Goal: Download file/media

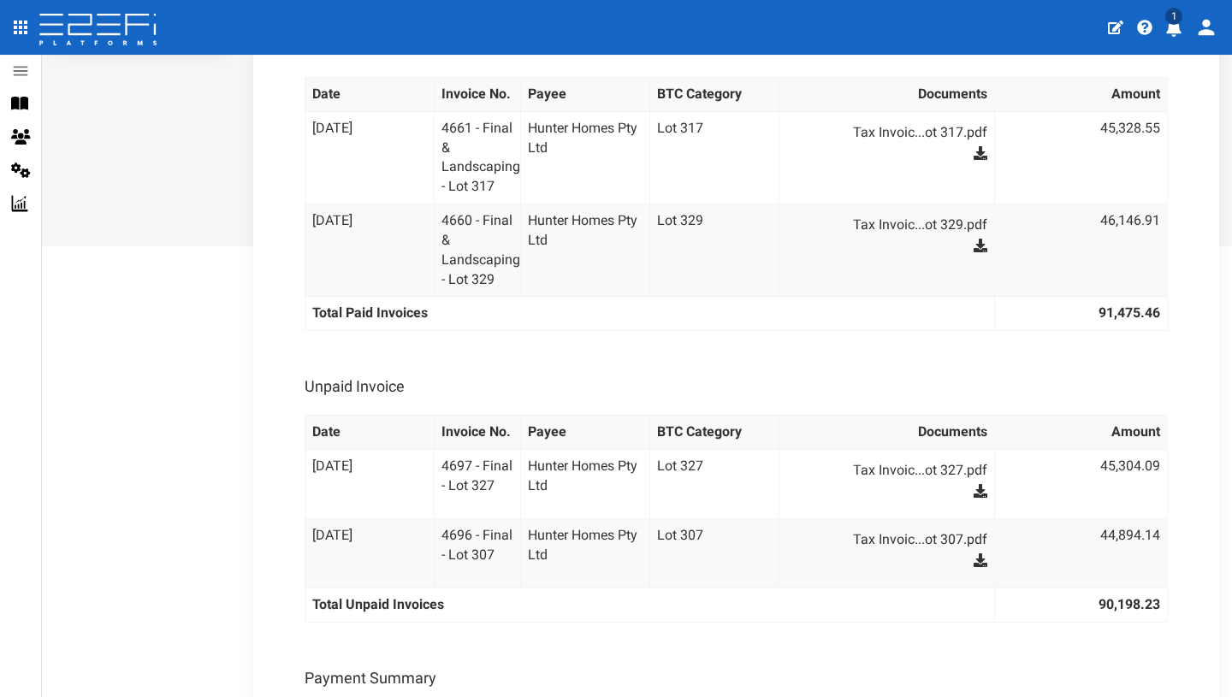
scroll to position [501, 0]
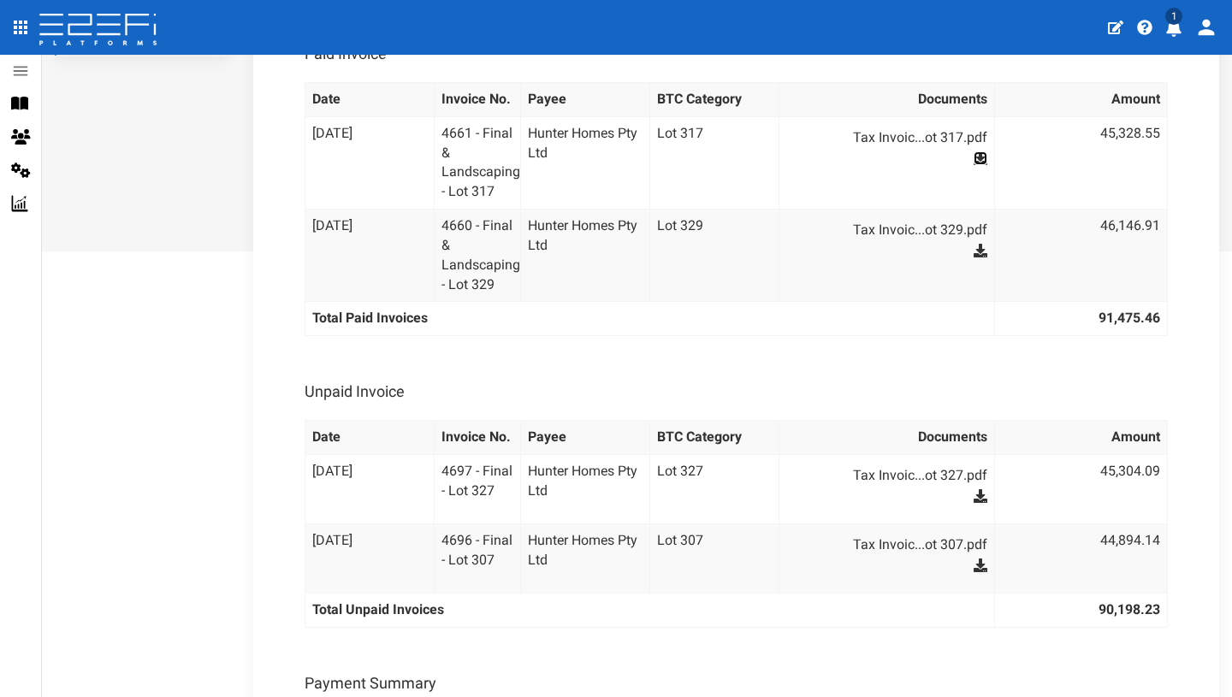
click at [974, 165] on icon at bounding box center [981, 158] width 14 height 14
click at [974, 258] on icon at bounding box center [981, 251] width 14 height 14
click at [974, 503] on icon at bounding box center [981, 496] width 14 height 14
click at [974, 572] on icon at bounding box center [981, 566] width 14 height 14
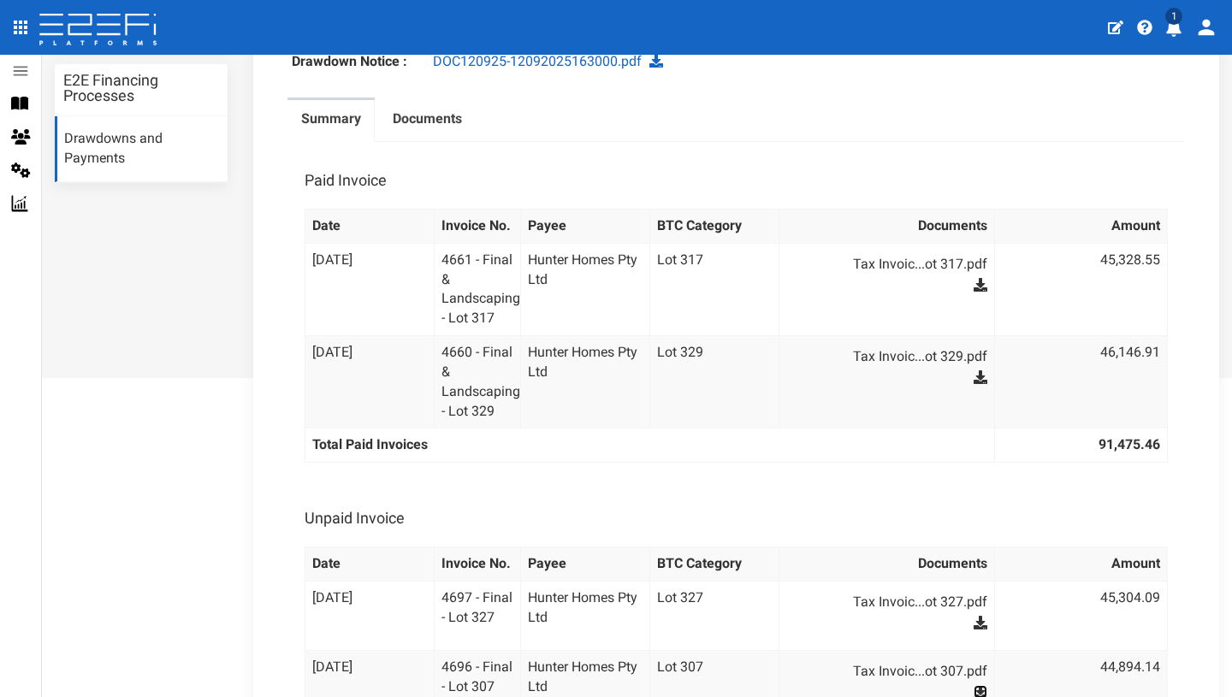
scroll to position [375, 0]
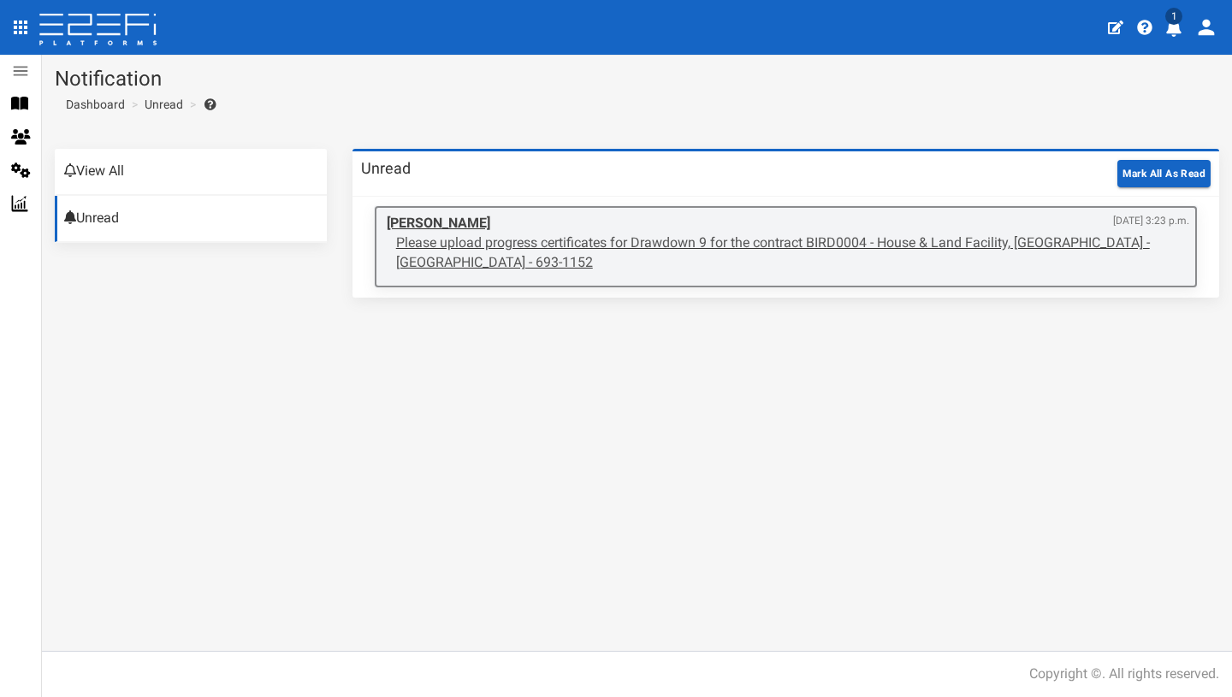
click at [1001, 256] on p "Please upload progress certificates for Drawdown 9 for the contract BIRD0004 - …" at bounding box center [792, 253] width 793 height 39
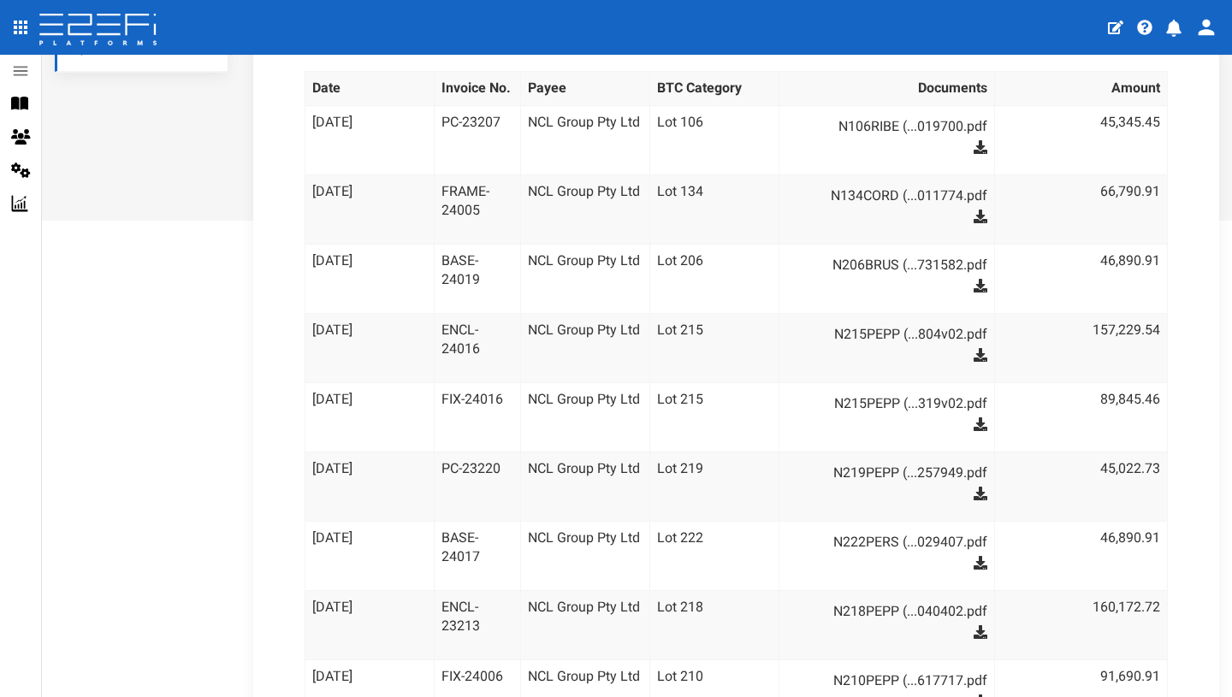
scroll to position [531, 0]
click at [975, 147] on icon at bounding box center [981, 148] width 14 height 14
click at [1047, 409] on td "89,845.46" at bounding box center [1081, 417] width 173 height 69
click at [974, 222] on icon at bounding box center [981, 218] width 14 height 14
click at [974, 288] on icon at bounding box center [981, 287] width 14 height 14
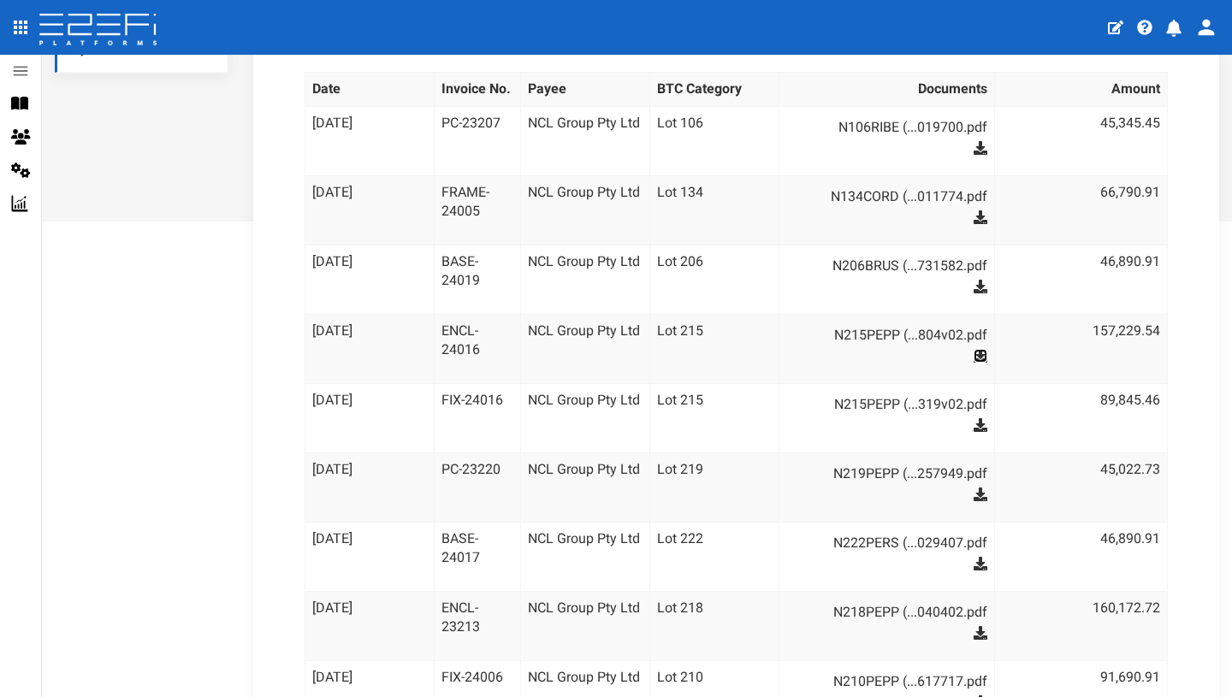
click at [974, 360] on icon at bounding box center [981, 356] width 14 height 14
click at [974, 430] on icon at bounding box center [981, 425] width 14 height 14
click at [974, 494] on icon at bounding box center [981, 495] width 14 height 14
click at [974, 561] on icon at bounding box center [981, 564] width 14 height 14
click at [974, 638] on icon at bounding box center [981, 633] width 14 height 14
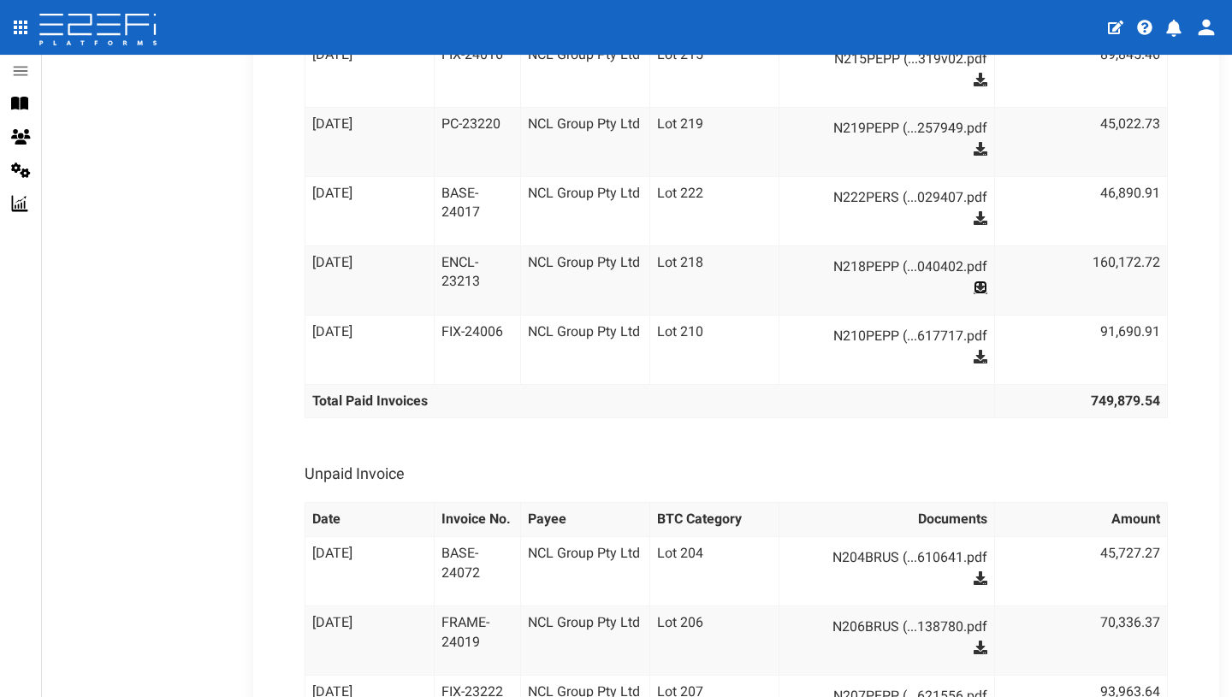
scroll to position [876, 0]
click at [974, 357] on icon at bounding box center [981, 357] width 14 height 14
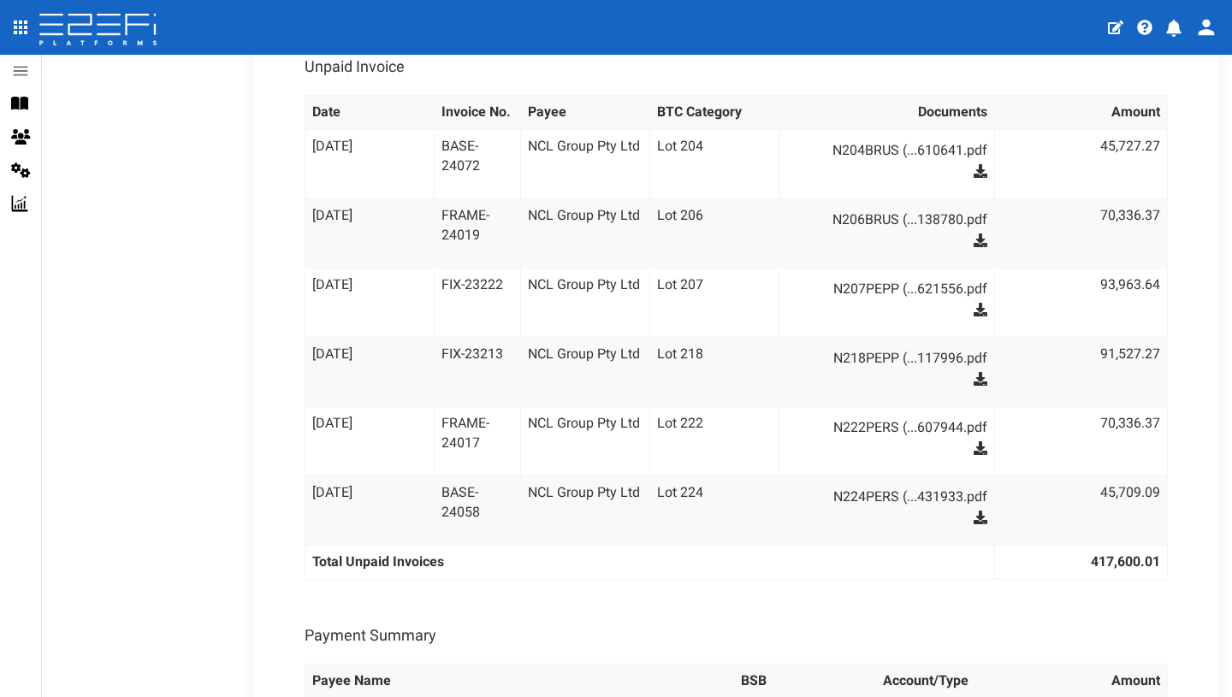
scroll to position [1287, 0]
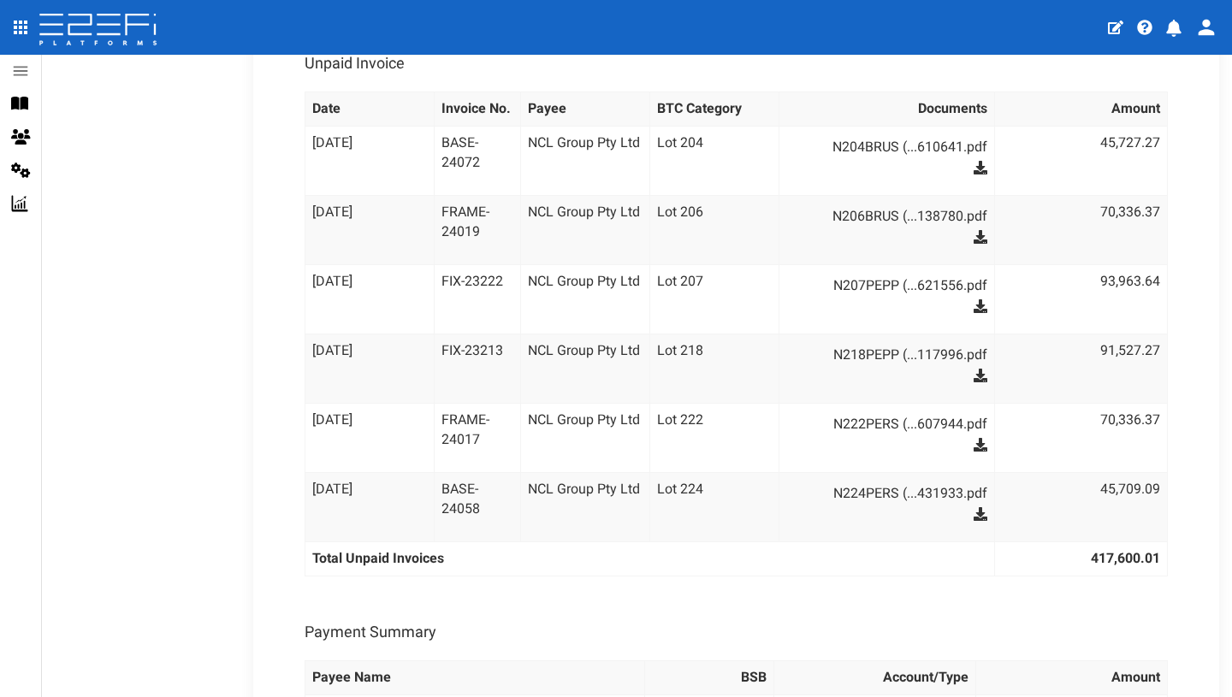
click at [974, 165] on icon at bounding box center [981, 168] width 14 height 14
click at [763, 418] on td "Lot 222" at bounding box center [714, 438] width 129 height 69
click at [974, 236] on icon at bounding box center [981, 237] width 14 height 14
click at [974, 306] on icon at bounding box center [981, 307] width 14 height 14
click at [974, 375] on icon at bounding box center [981, 376] width 14 height 14
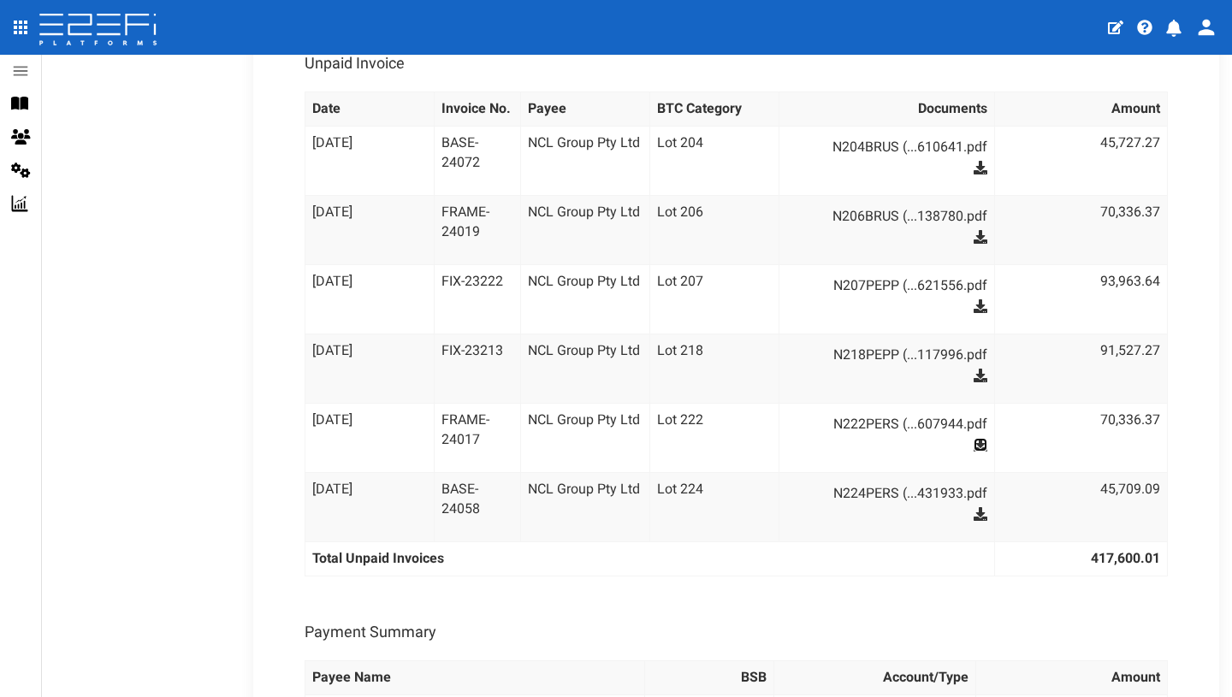
click at [974, 444] on icon at bounding box center [981, 445] width 14 height 14
click at [974, 514] on icon at bounding box center [981, 514] width 14 height 14
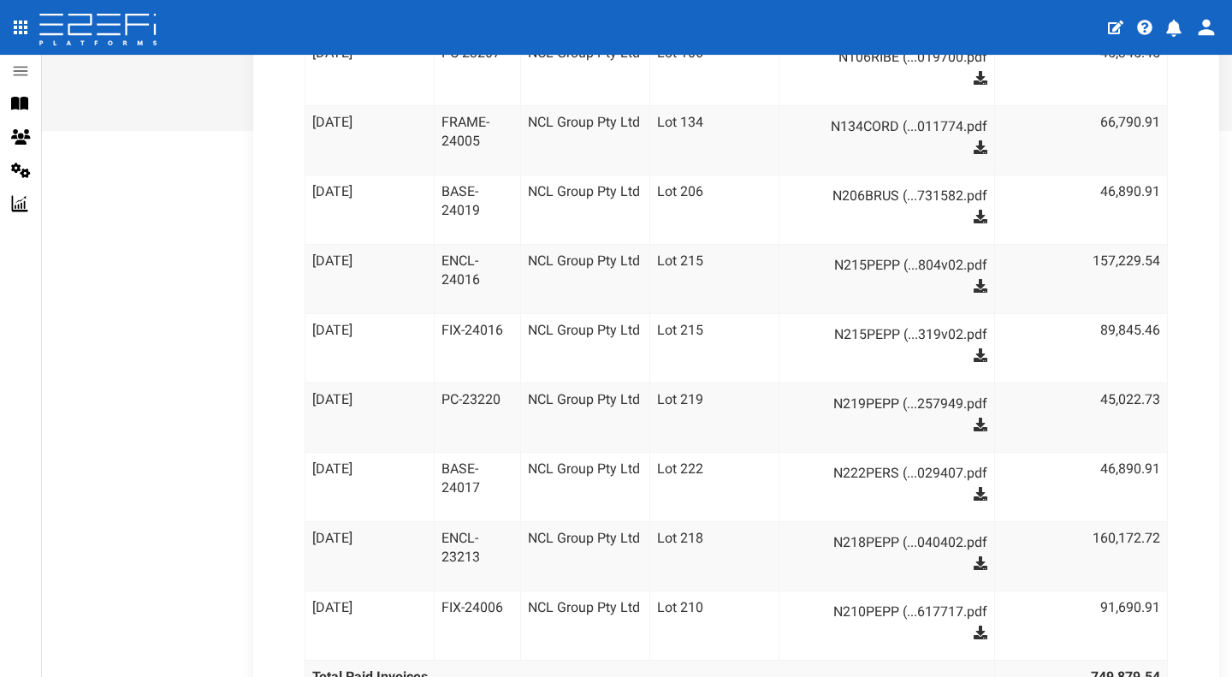
scroll to position [0, 0]
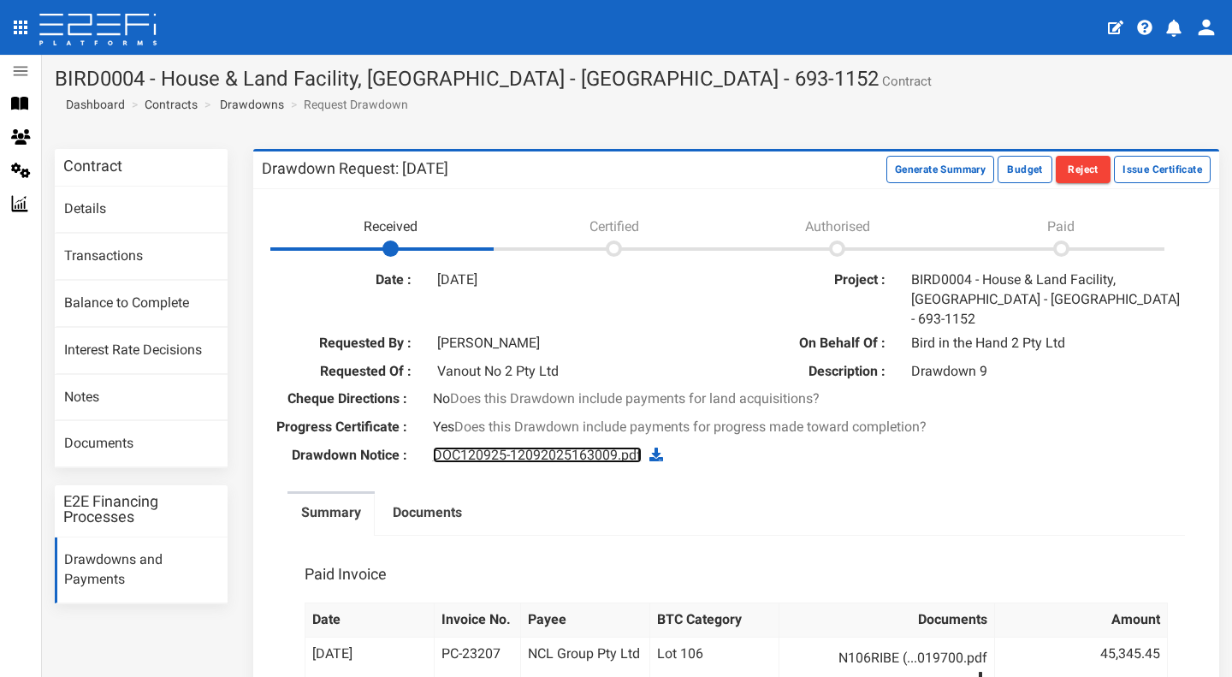
click at [531, 454] on link "DOC120925-12092025163009.pdf" at bounding box center [537, 455] width 209 height 16
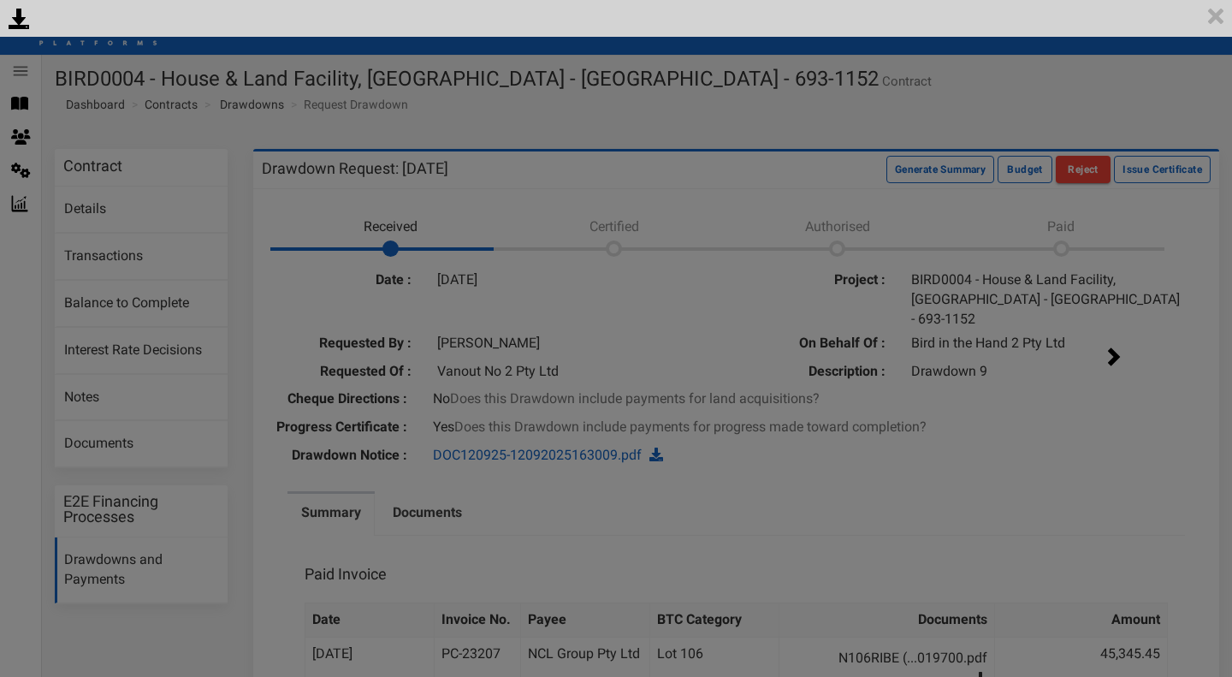
click at [1144, 432] on div "<p>Your browser does not support iframes.</p><script type="text/javascript">ale…" at bounding box center [616, 338] width 1232 height 677
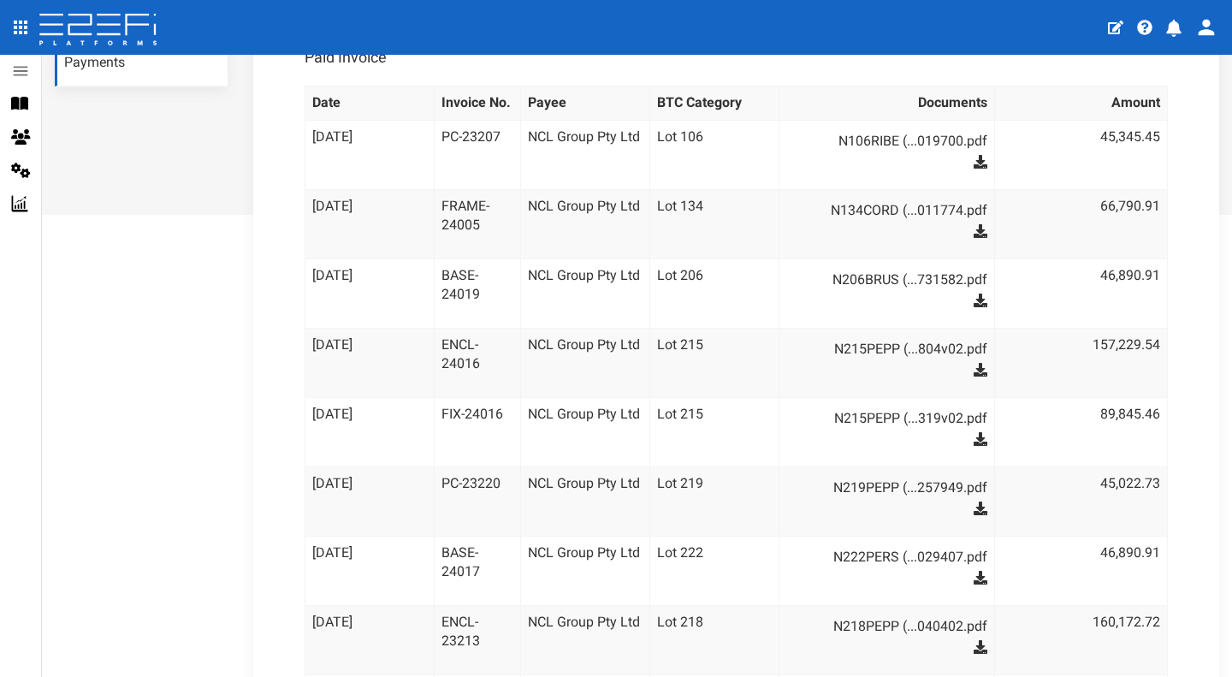
scroll to position [515, 0]
